Goal: Task Accomplishment & Management: Use online tool/utility

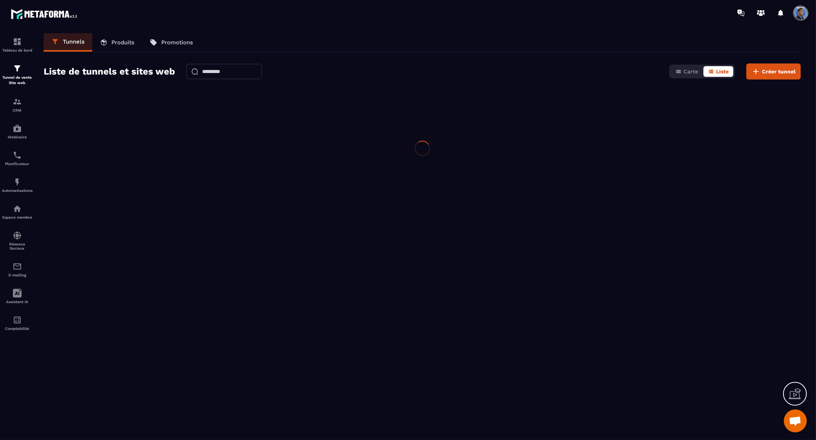
scroll to position [1866, 0]
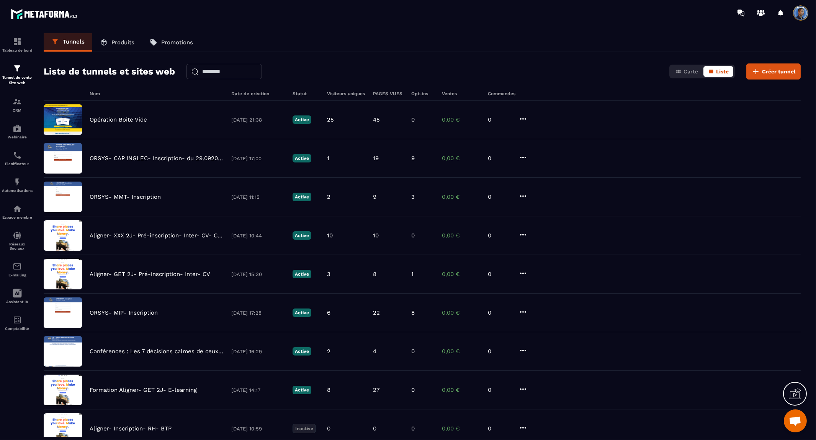
click at [125, 44] on p "Produits" at bounding box center [122, 42] width 23 height 7
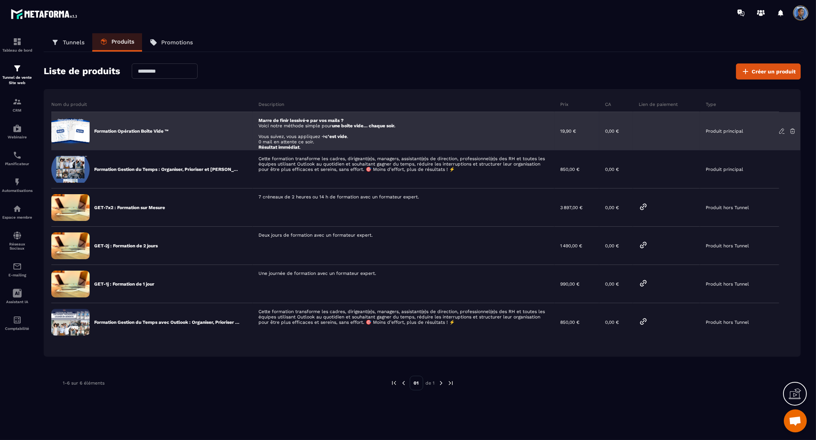
click at [717, 129] on p "Produit principal" at bounding box center [724, 131] width 38 height 5
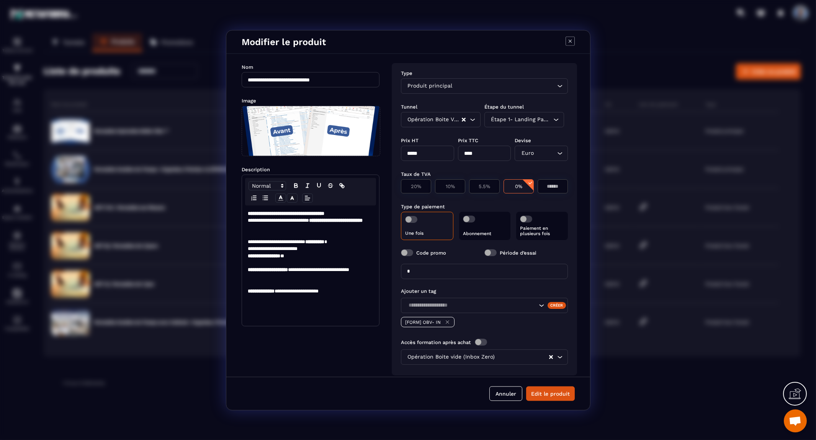
click at [537, 118] on div "Étape 1- Landing Page" at bounding box center [520, 119] width 64 height 8
click at [553, 117] on icon "Search for option" at bounding box center [556, 120] width 8 height 8
click at [553, 117] on icon "Search for option" at bounding box center [554, 120] width 8 height 8
click at [553, 117] on icon "Search for option" at bounding box center [556, 120] width 8 height 8
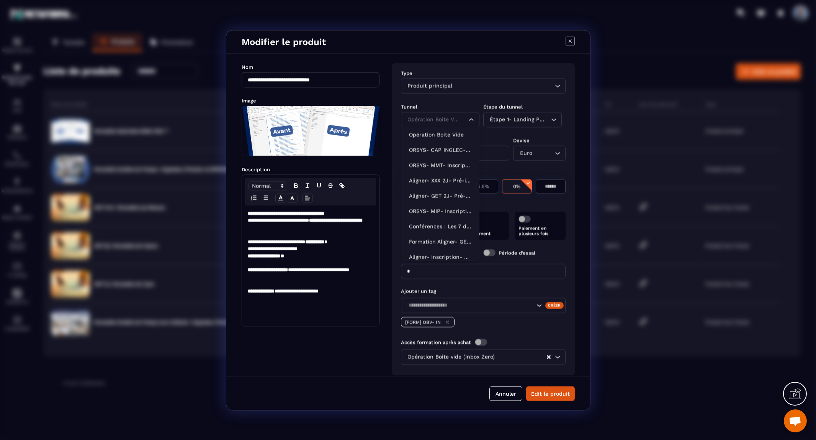
click at [474, 117] on div "Opération Boite Vide Loading..." at bounding box center [440, 119] width 78 height 15
click at [451, 132] on p "Opération Boite Vide" at bounding box center [440, 135] width 62 height 8
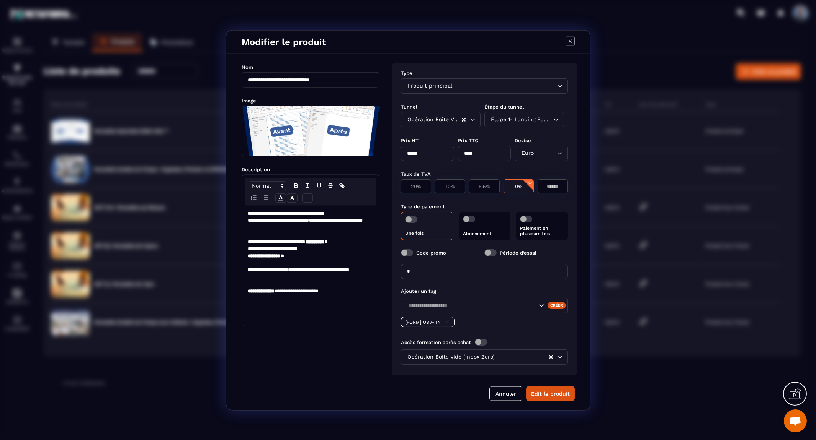
click at [554, 116] on div "Étape 1- Landing Page Loading..." at bounding box center [524, 119] width 80 height 15
click at [554, 116] on div "Étape 1- Landing Page Loading..." at bounding box center [522, 119] width 78 height 15
click at [552, 393] on button "Edit le produit" at bounding box center [550, 394] width 49 height 15
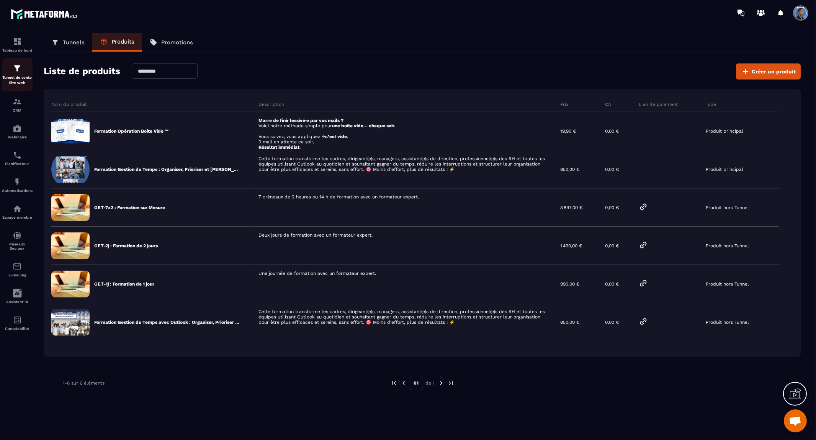
click at [19, 68] on img at bounding box center [17, 68] width 9 height 9
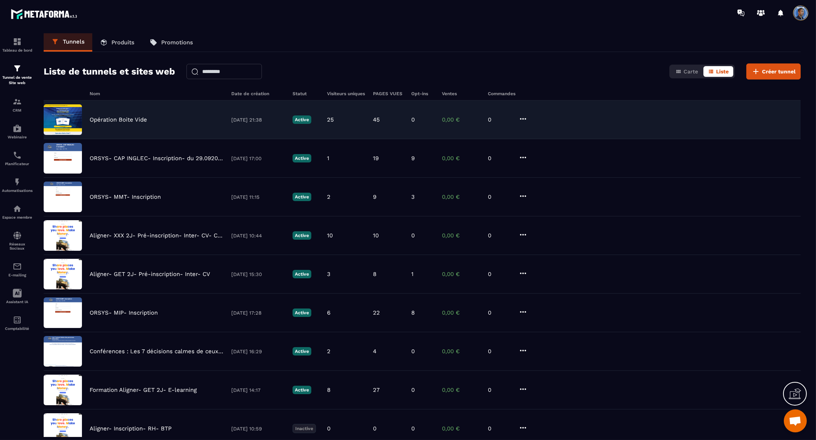
click at [118, 117] on p "Opération Boite Vide" at bounding box center [118, 119] width 57 height 7
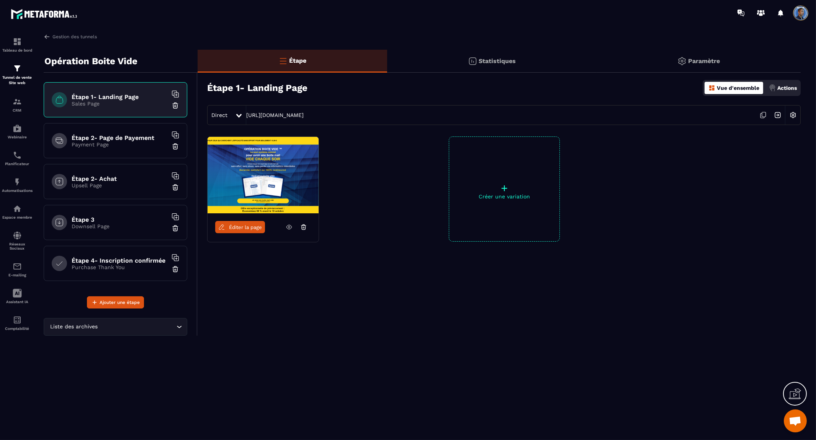
click at [125, 140] on h6 "Étape 2- Page de Payement" at bounding box center [120, 137] width 96 height 7
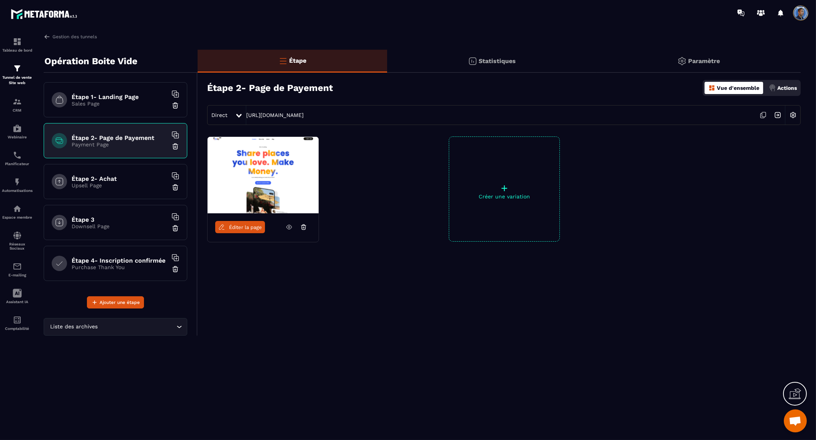
click at [237, 228] on span "Éditer la page" at bounding box center [245, 228] width 33 height 6
